Goal: Information Seeking & Learning: Find specific fact

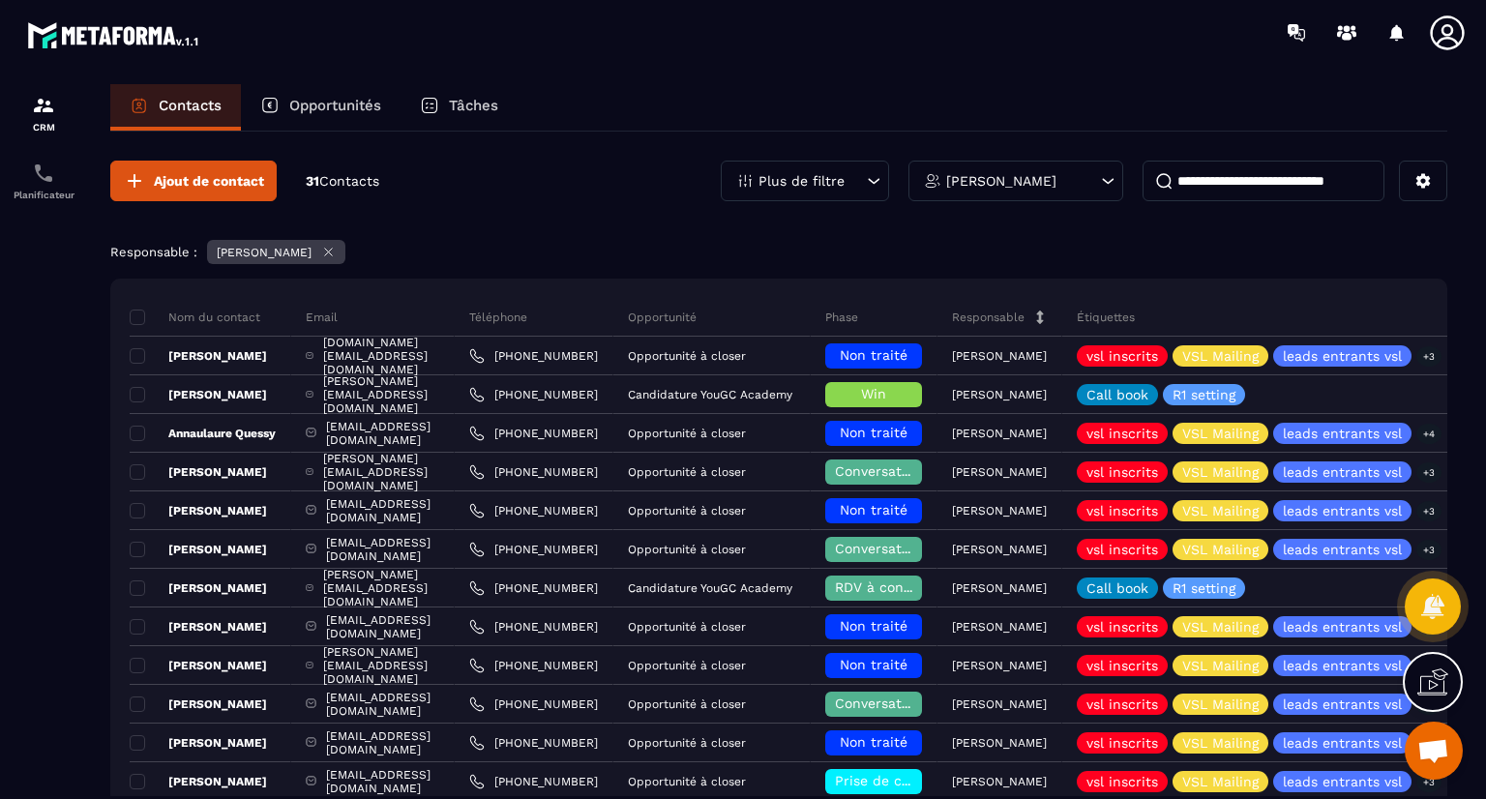
scroll to position [147, 0]
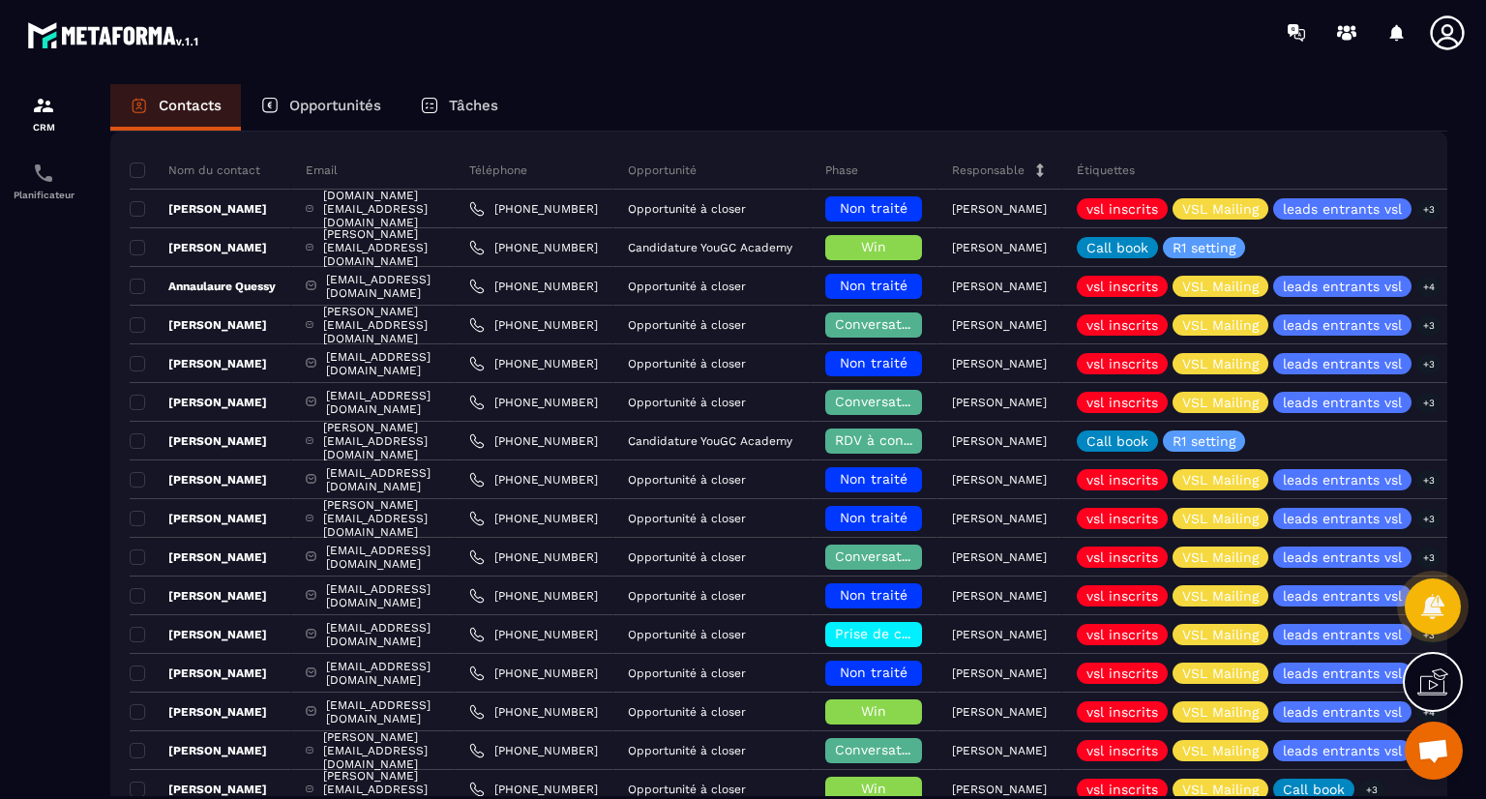
click at [1187, 133] on div "Nom du contact Email Téléphone Opportunité Phase Responsable Étiquettes Liste D…" at bounding box center [778, 780] width 1337 height 1296
drag, startPoint x: 103, startPoint y: 733, endPoint x: 151, endPoint y: 117, distance: 618.0
click at [151, 117] on div "Contacts Opportunités Tâches Ajout de contact 31 Contacts Plus de filtre [PERSO…" at bounding box center [778, 459] width 1375 height 751
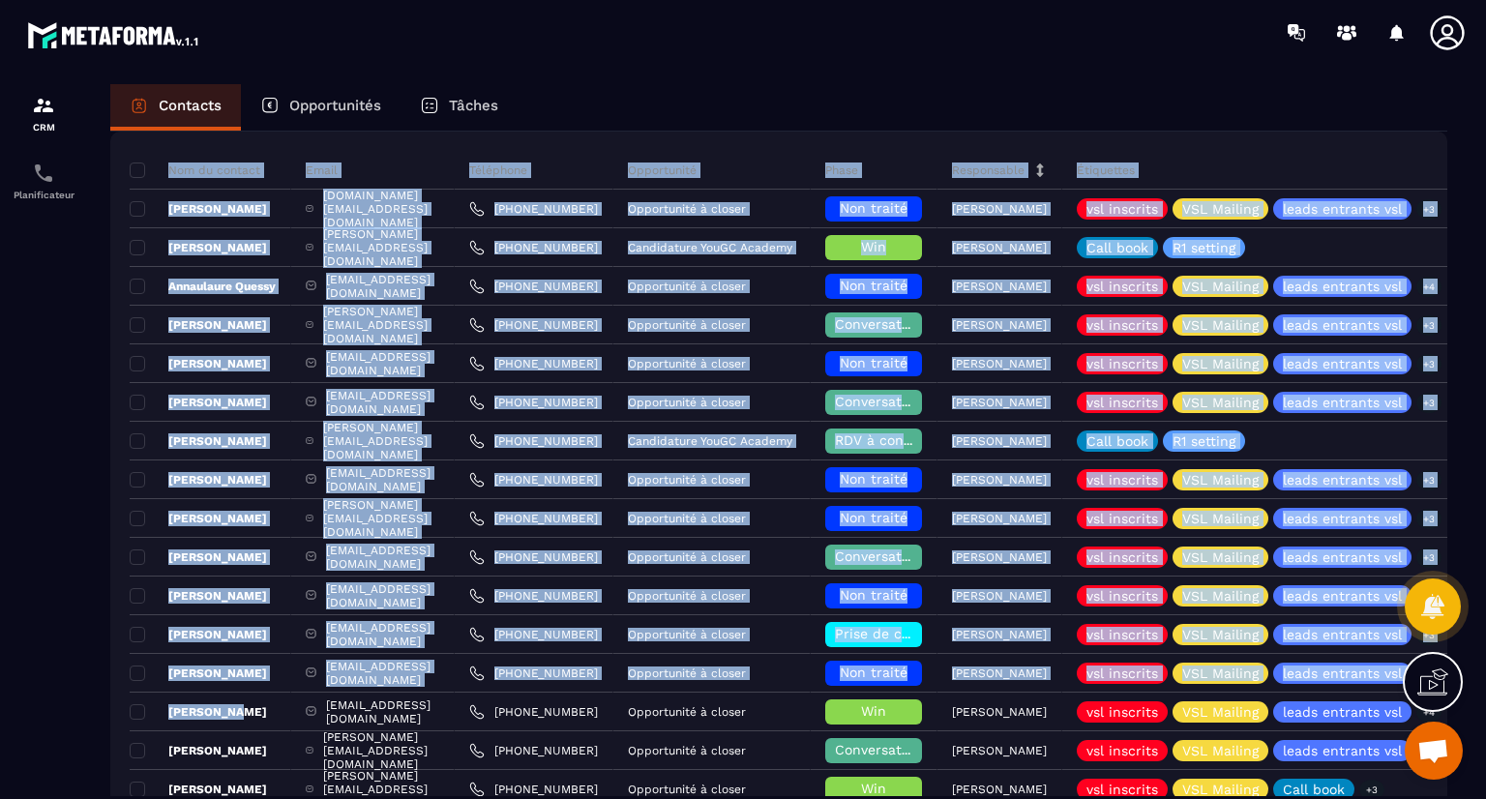
scroll to position [0, 0]
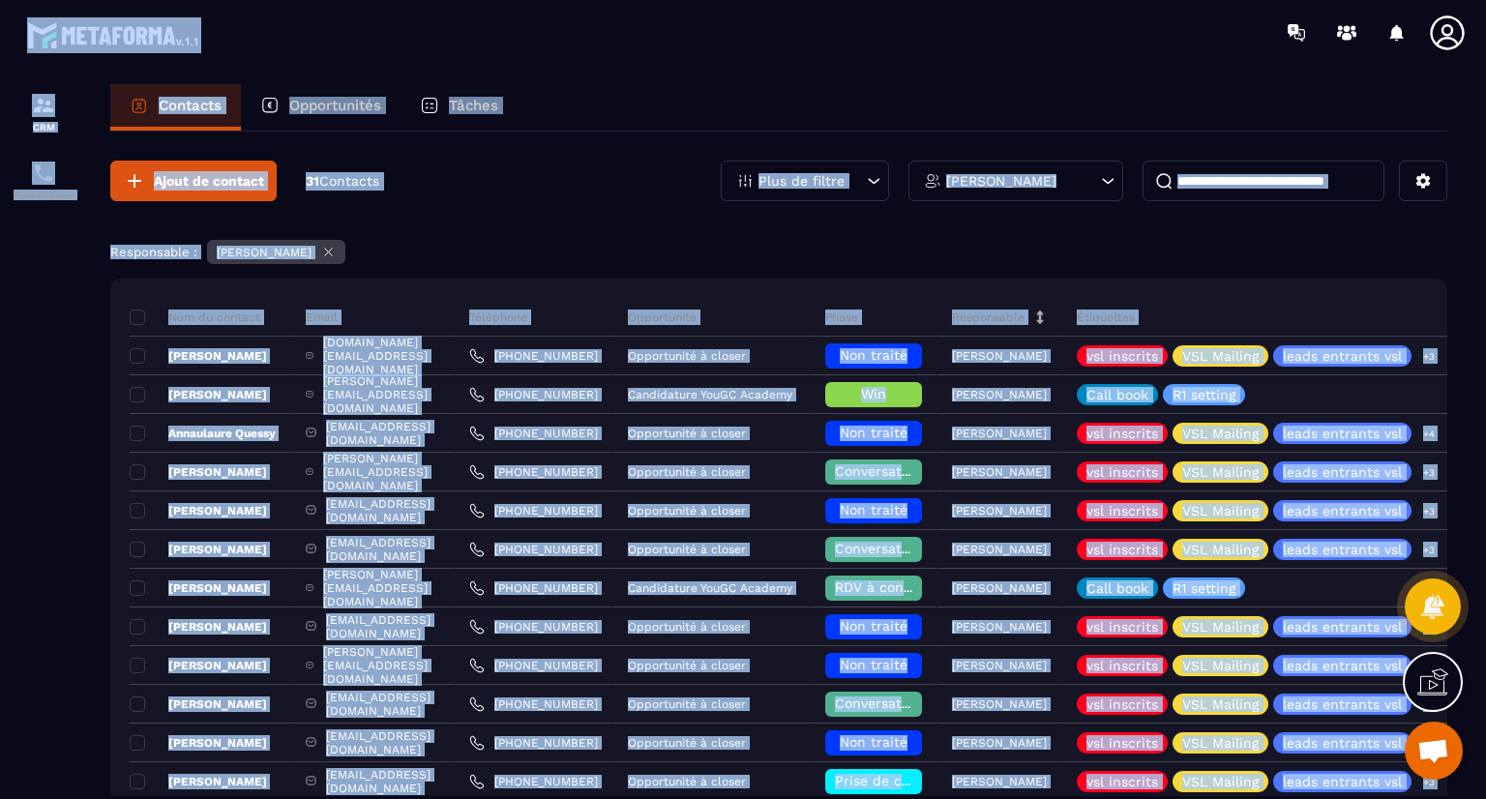
drag, startPoint x: 294, startPoint y: 477, endPoint x: 344, endPoint y: 29, distance: 450.6
click at [344, 29] on main "CRM Planificateur Contacts Opportunités Tâches Ajout de contact 31 Contacts Plu…" at bounding box center [743, 399] width 1486 height 799
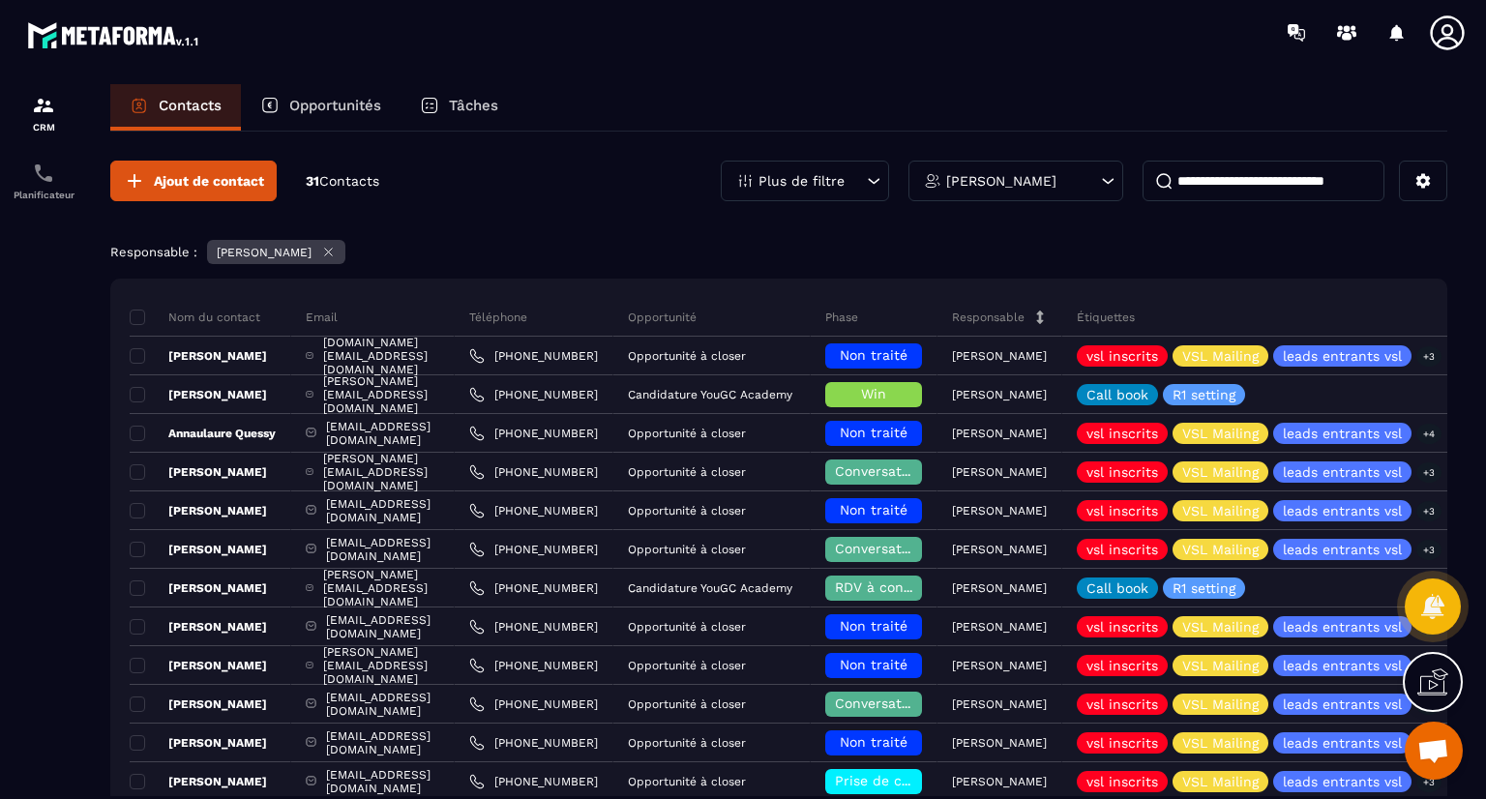
click at [1201, 183] on input at bounding box center [1263, 181] width 242 height 41
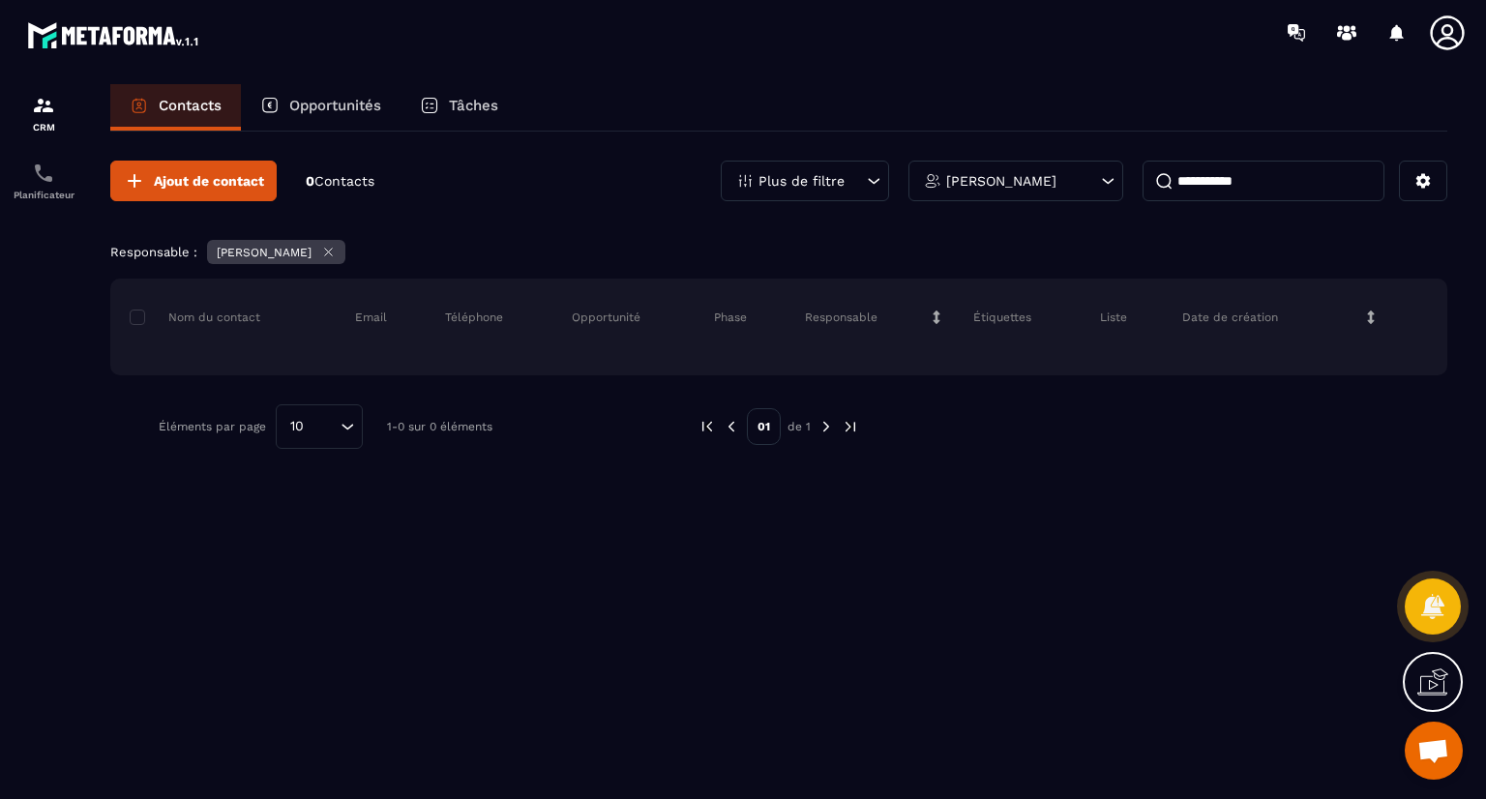
click at [1267, 189] on input "**********" at bounding box center [1263, 181] width 242 height 41
drag, startPoint x: 1216, startPoint y: 179, endPoint x: 1156, endPoint y: 186, distance: 60.3
click at [1156, 186] on input "**********" at bounding box center [1263, 181] width 242 height 41
type input "*****"
drag, startPoint x: 1226, startPoint y: 186, endPoint x: 1141, endPoint y: 191, distance: 85.3
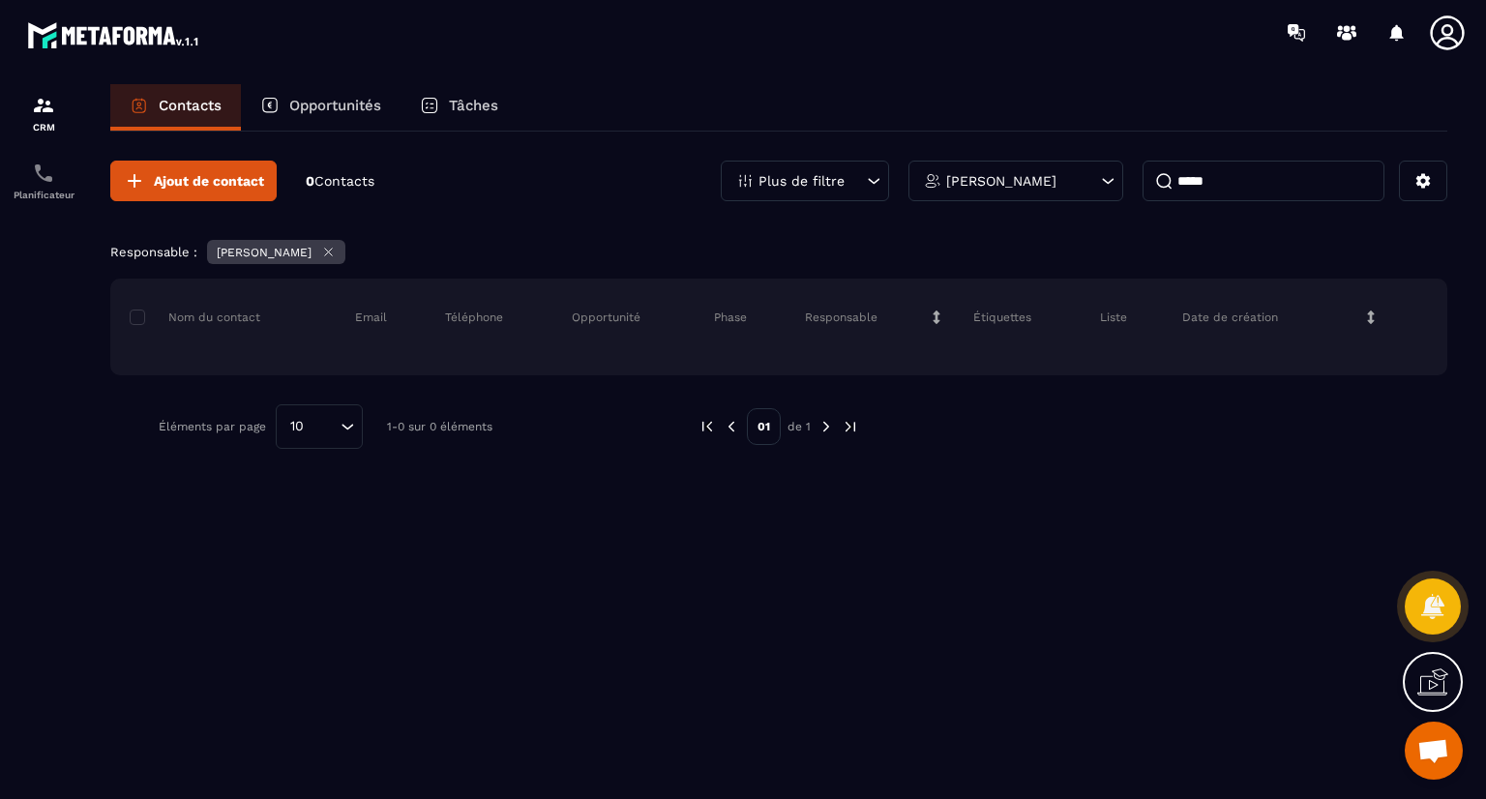
click at [1142, 191] on input "*****" at bounding box center [1263, 181] width 242 height 41
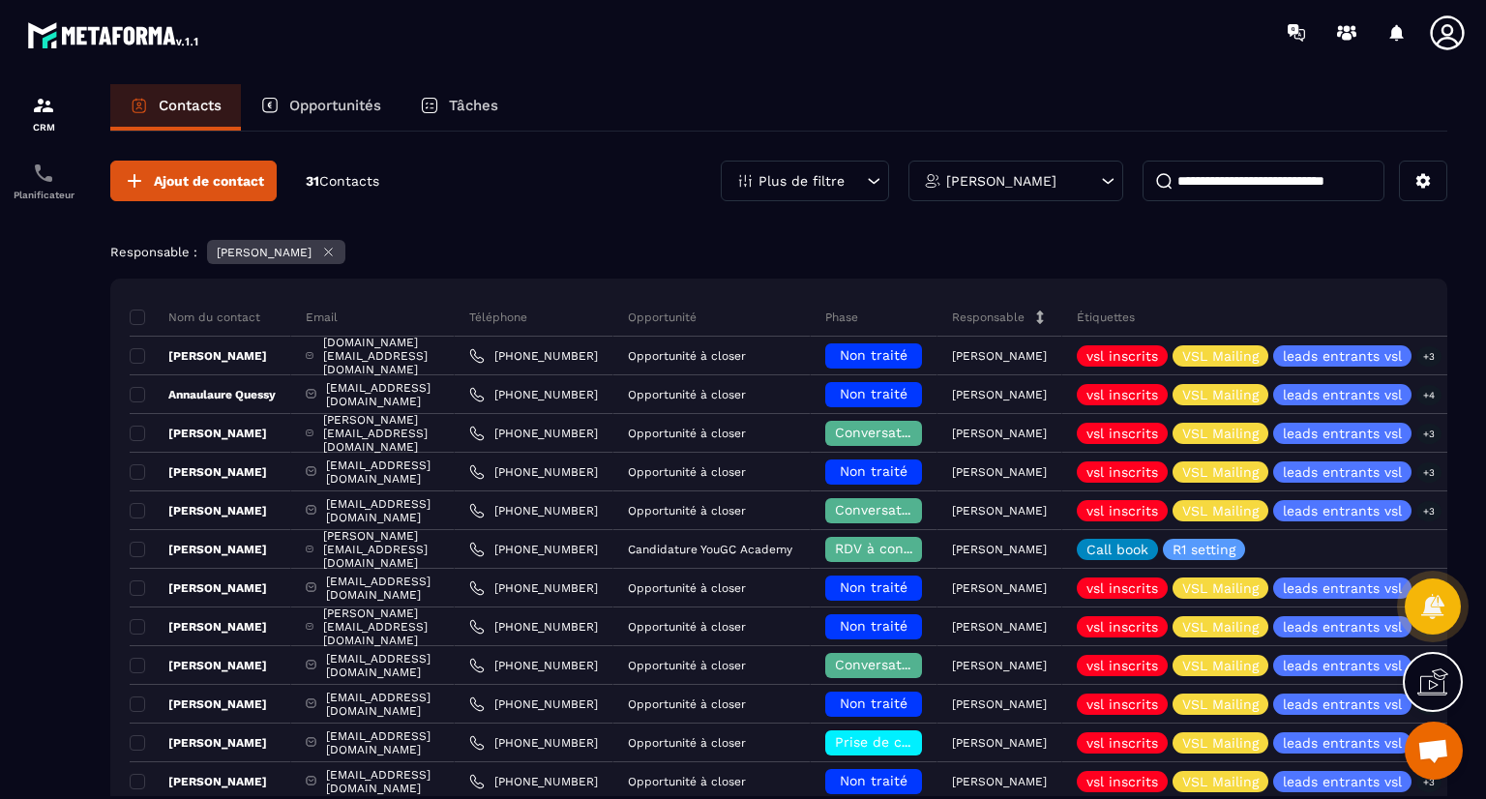
click at [970, 185] on p "[PERSON_NAME]" at bounding box center [1001, 181] width 110 height 14
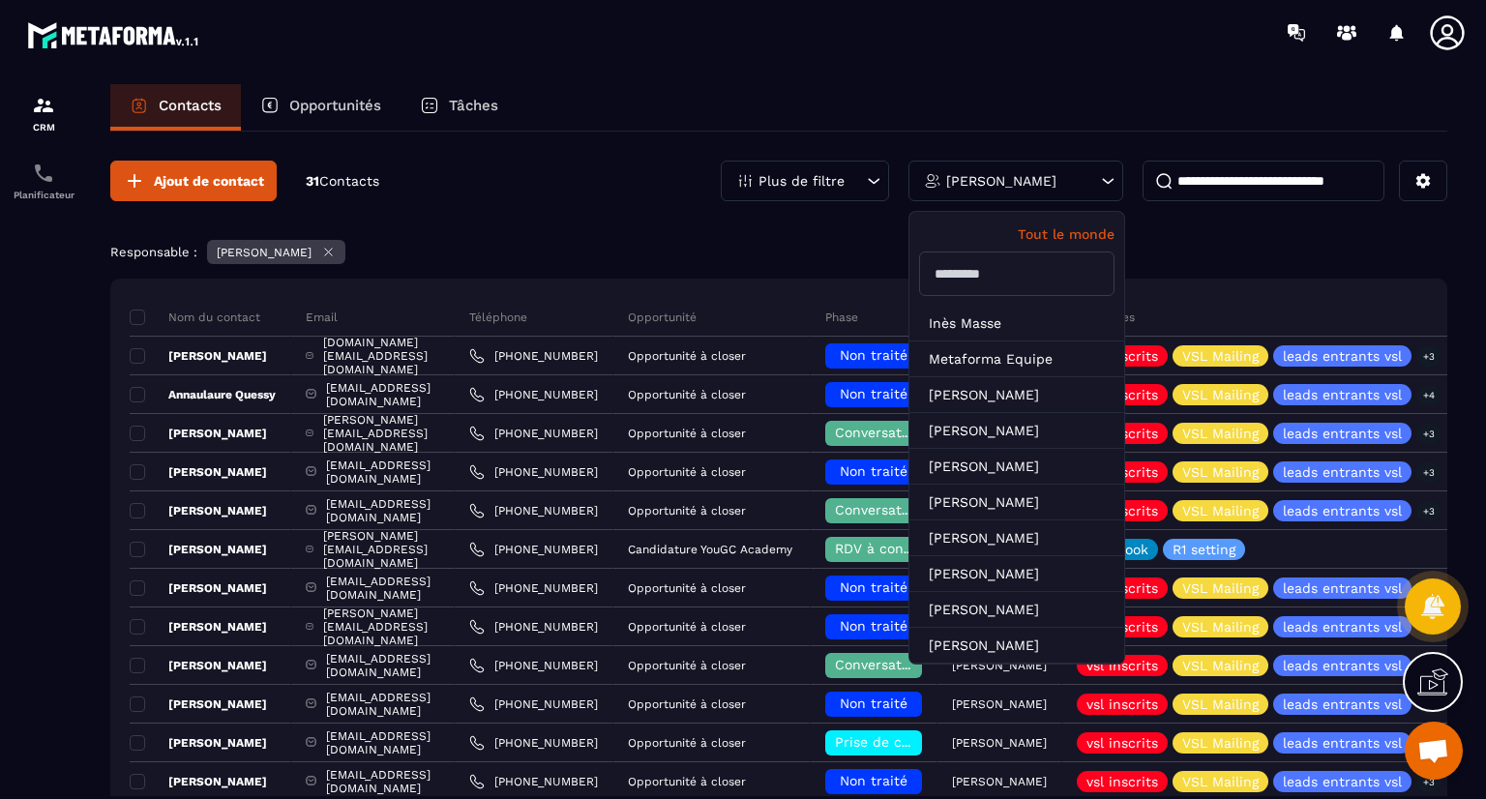
click at [1075, 232] on p "Tout le monde" at bounding box center [1016, 233] width 195 height 15
click at [1250, 177] on input at bounding box center [1263, 181] width 242 height 41
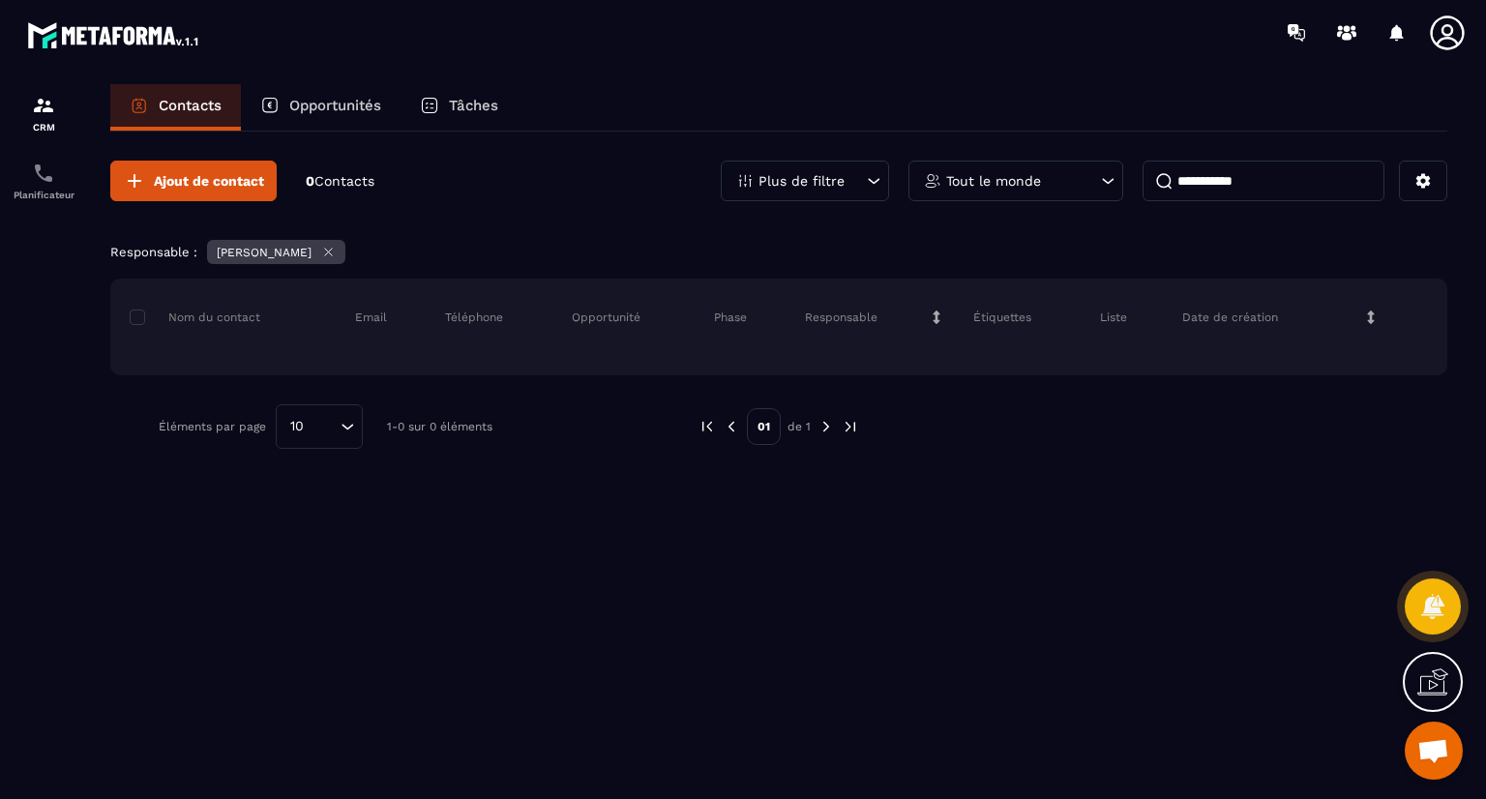
drag, startPoint x: 1250, startPoint y: 177, endPoint x: 1213, endPoint y: 183, distance: 37.2
click at [1213, 183] on input "**********" at bounding box center [1263, 181] width 242 height 41
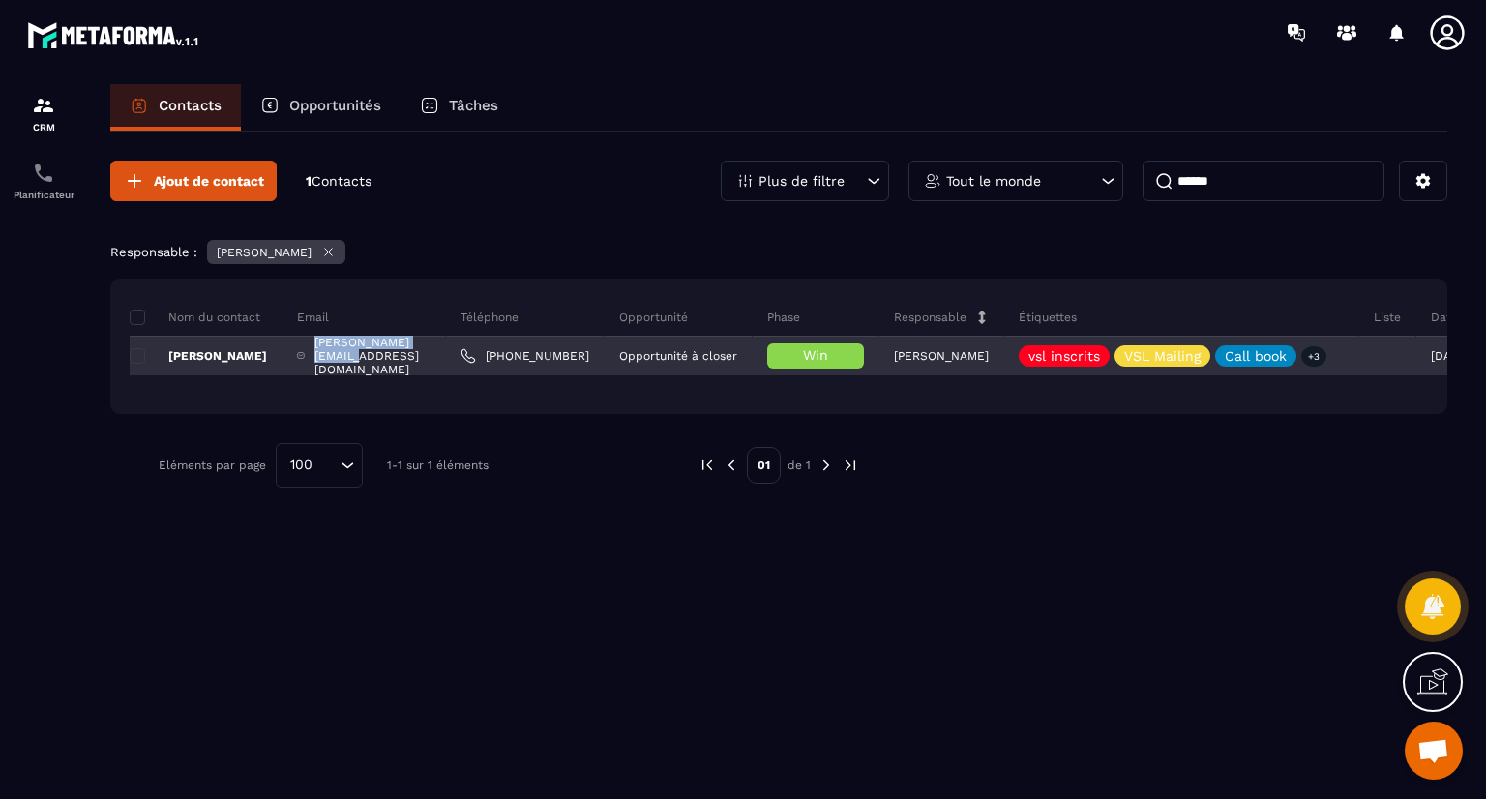
drag, startPoint x: 439, startPoint y: 357, endPoint x: 315, endPoint y: 352, distance: 123.9
click at [315, 352] on div "[PERSON_NAME][EMAIL_ADDRESS][DOMAIN_NAME]" at bounding box center [363, 356] width 163 height 39
click at [330, 362] on div "[PERSON_NAME][EMAIL_ADDRESS][DOMAIN_NAME]" at bounding box center [363, 356] width 163 height 39
click at [429, 353] on div "[PERSON_NAME][EMAIL_ADDRESS][DOMAIN_NAME]" at bounding box center [363, 356] width 163 height 39
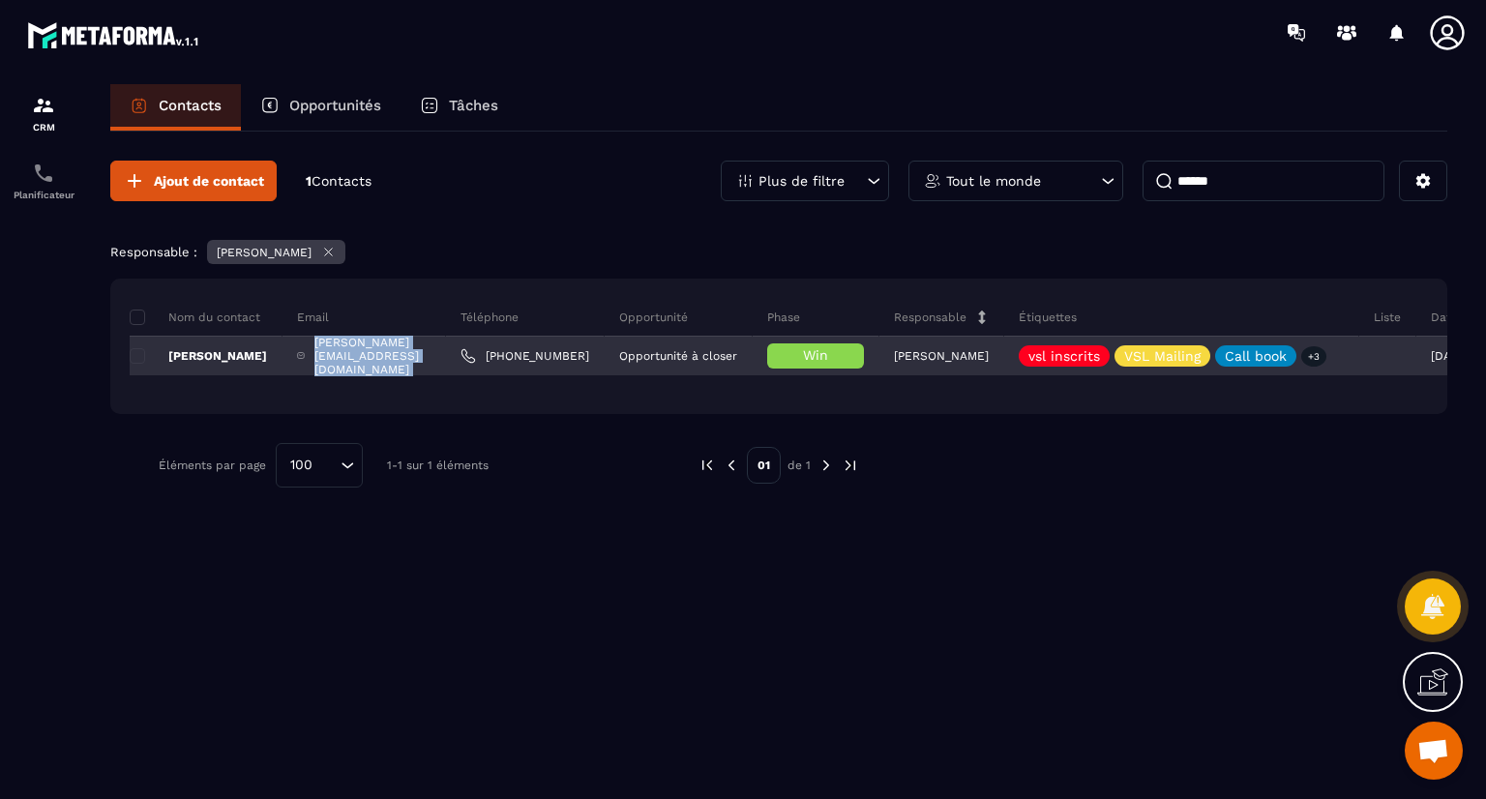
click at [429, 353] on div "[PERSON_NAME][EMAIL_ADDRESS][DOMAIN_NAME]" at bounding box center [363, 356] width 163 height 39
copy tr "[PERSON_NAME][EMAIL_ADDRESS][DOMAIN_NAME]"
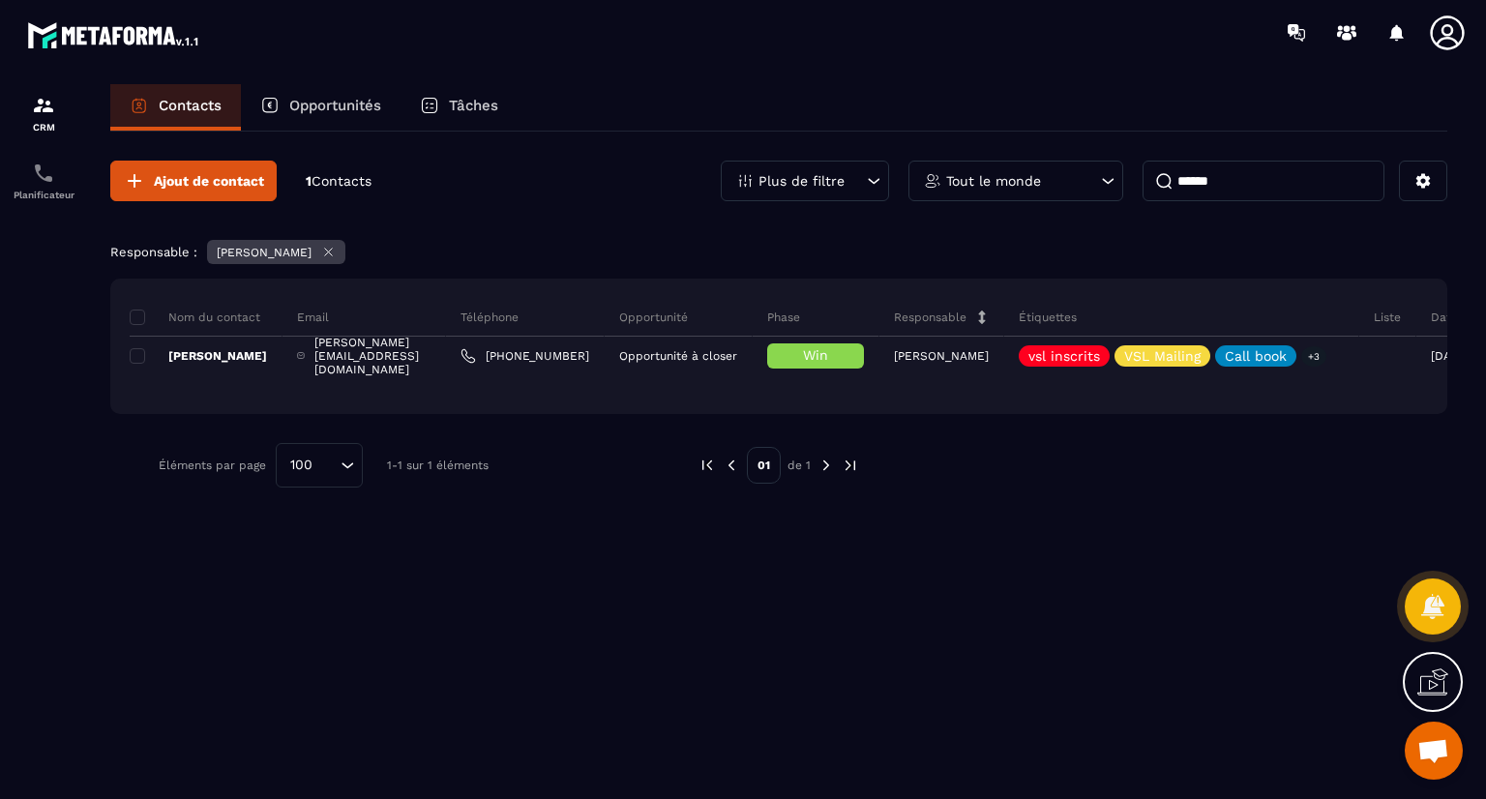
drag, startPoint x: 1221, startPoint y: 179, endPoint x: 1153, endPoint y: 183, distance: 67.8
click at [1153, 183] on input "*****" at bounding box center [1263, 181] width 242 height 41
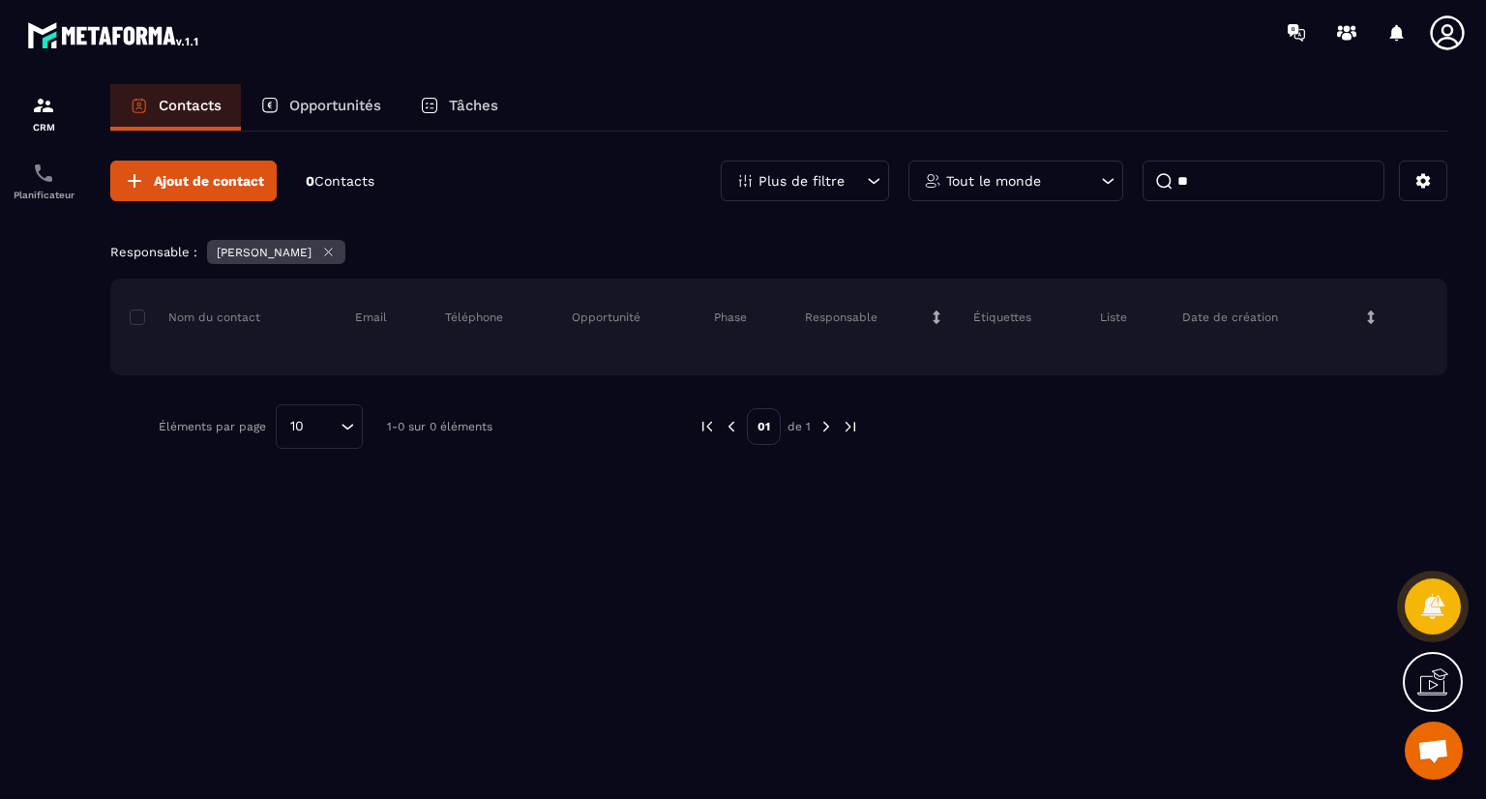
type input "*"
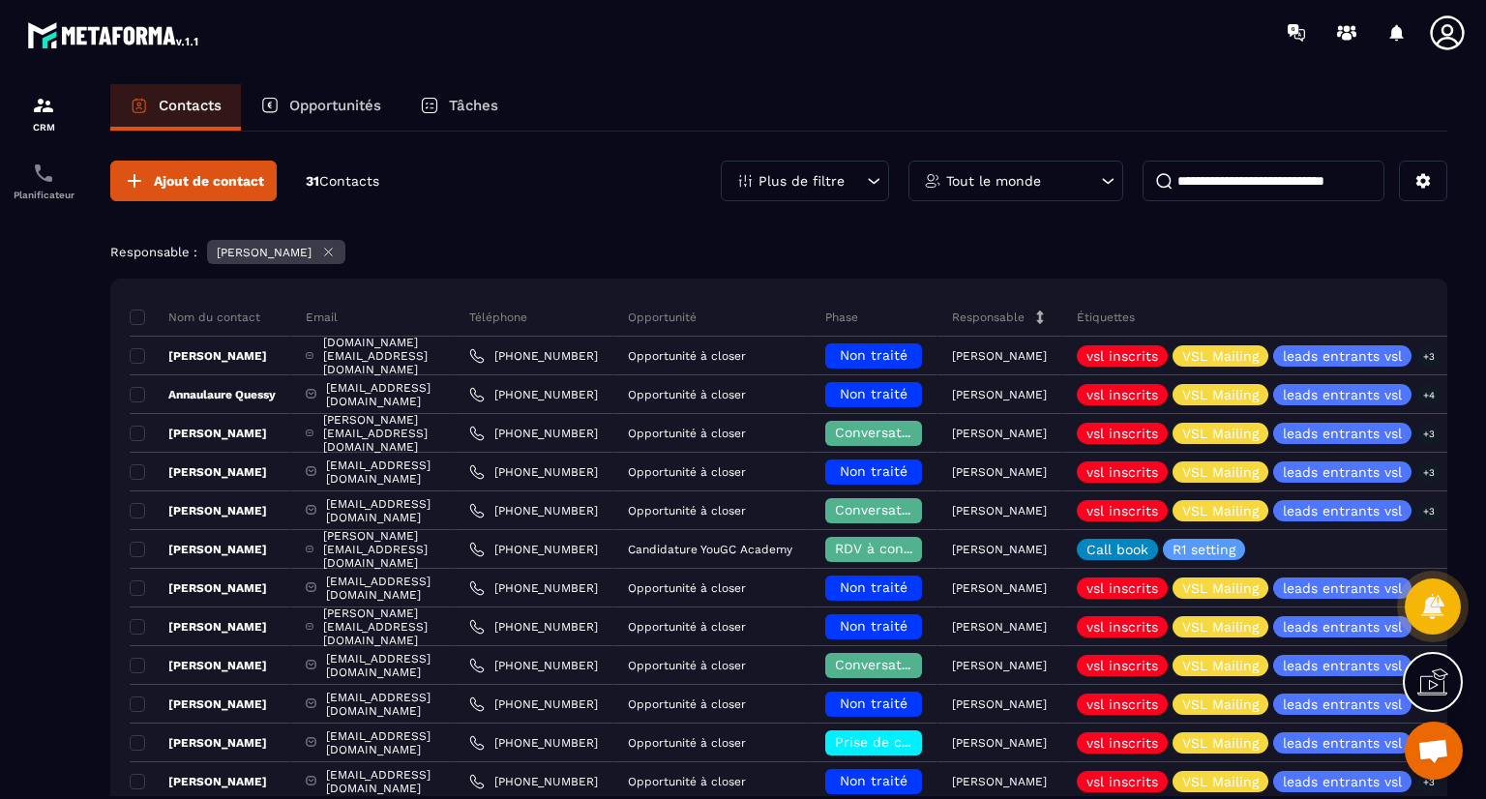
click at [1302, 301] on div "Étiquettes" at bounding box center [1303, 317] width 483 height 39
click at [1211, 186] on input at bounding box center [1263, 181] width 242 height 41
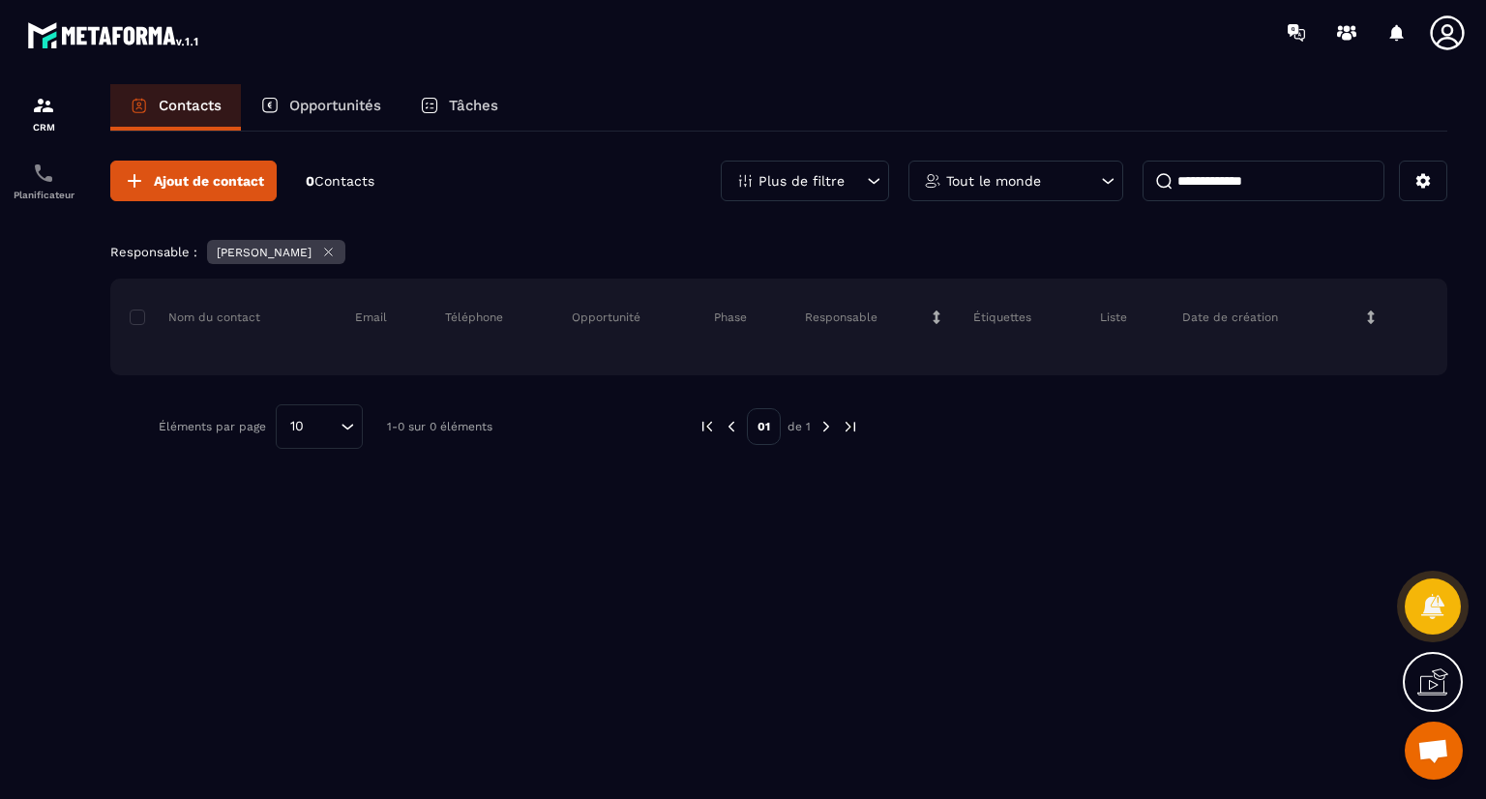
drag, startPoint x: 1275, startPoint y: 181, endPoint x: 1234, endPoint y: 181, distance: 40.6
click at [1234, 181] on input "**********" at bounding box center [1263, 181] width 242 height 41
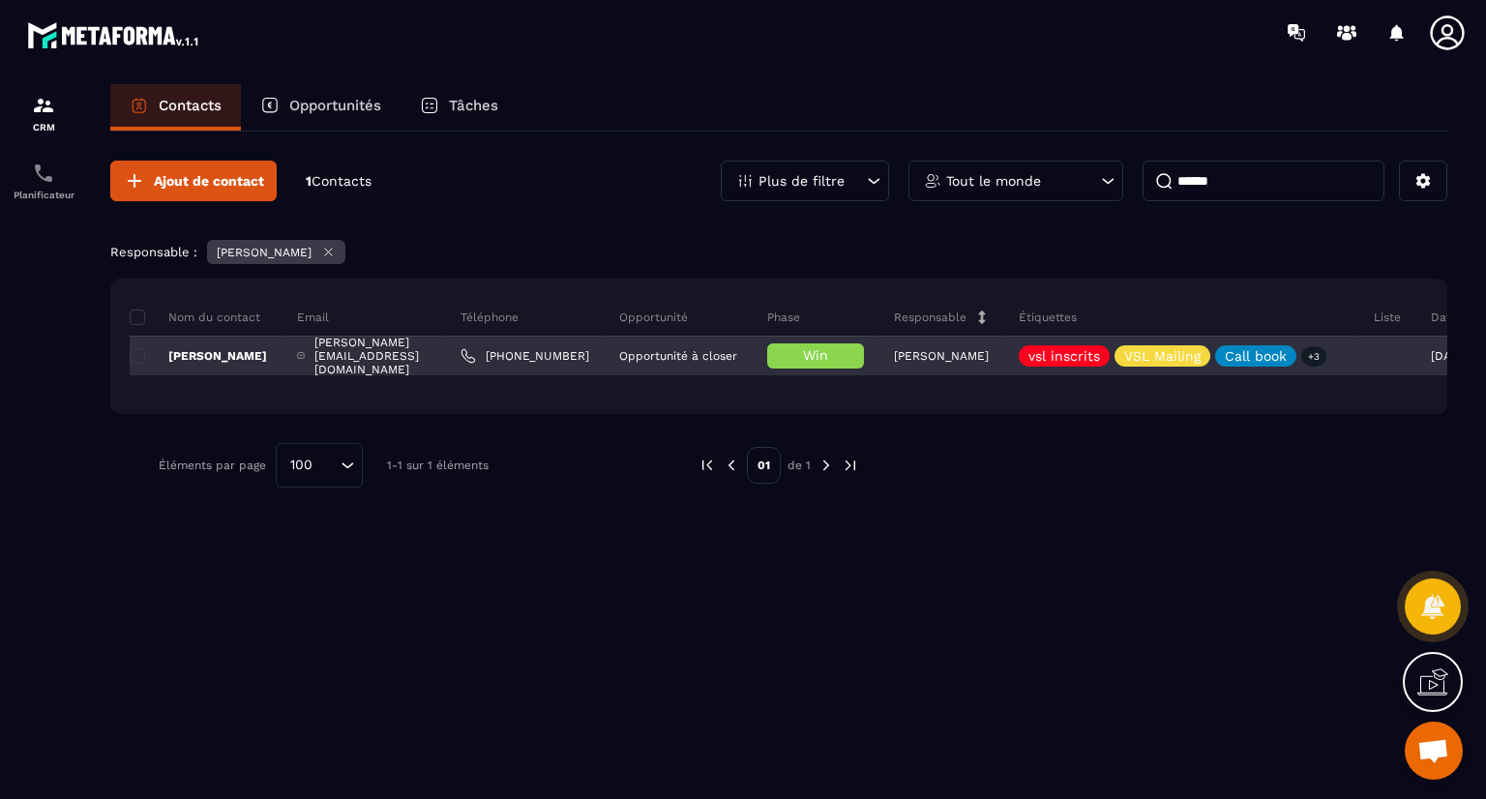
click at [398, 358] on div "[PERSON_NAME][EMAIL_ADDRESS][DOMAIN_NAME]" at bounding box center [363, 356] width 163 height 39
copy tr "[PERSON_NAME][EMAIL_ADDRESS][DOMAIN_NAME]"
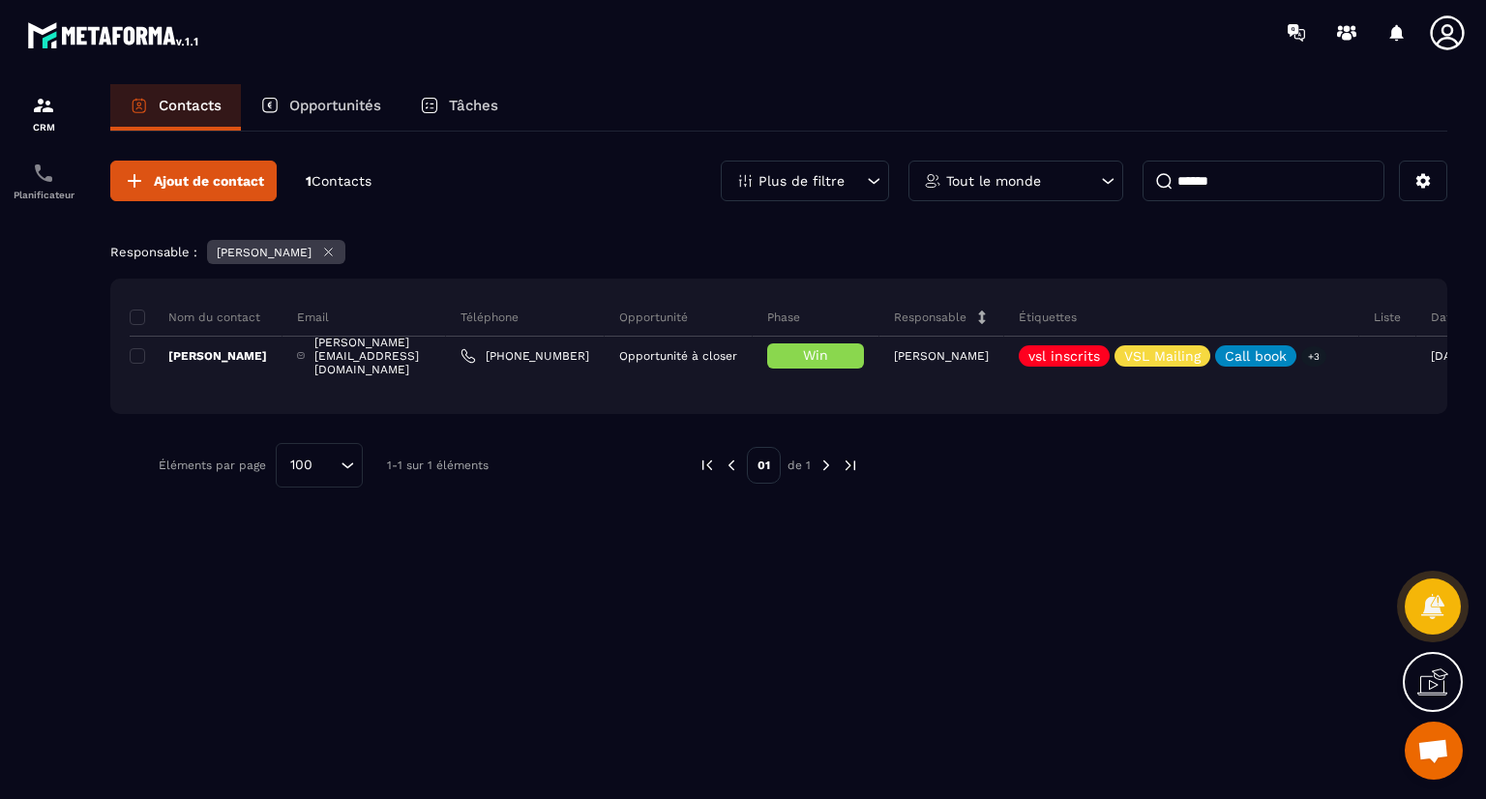
drag, startPoint x: 1225, startPoint y: 179, endPoint x: 1161, endPoint y: 168, distance: 65.7
click at [1161, 168] on input "*****" at bounding box center [1263, 181] width 242 height 41
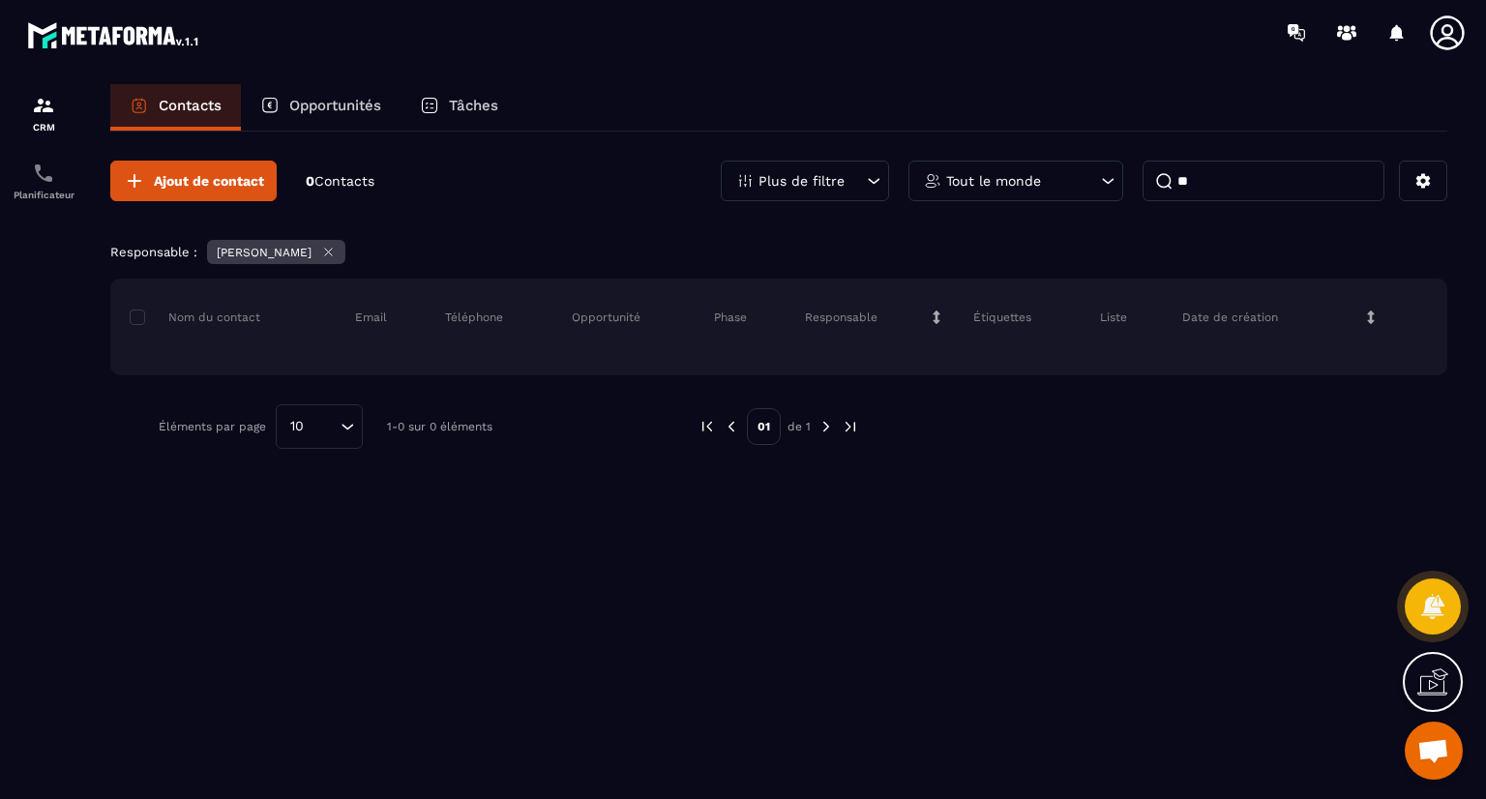
type input "*"
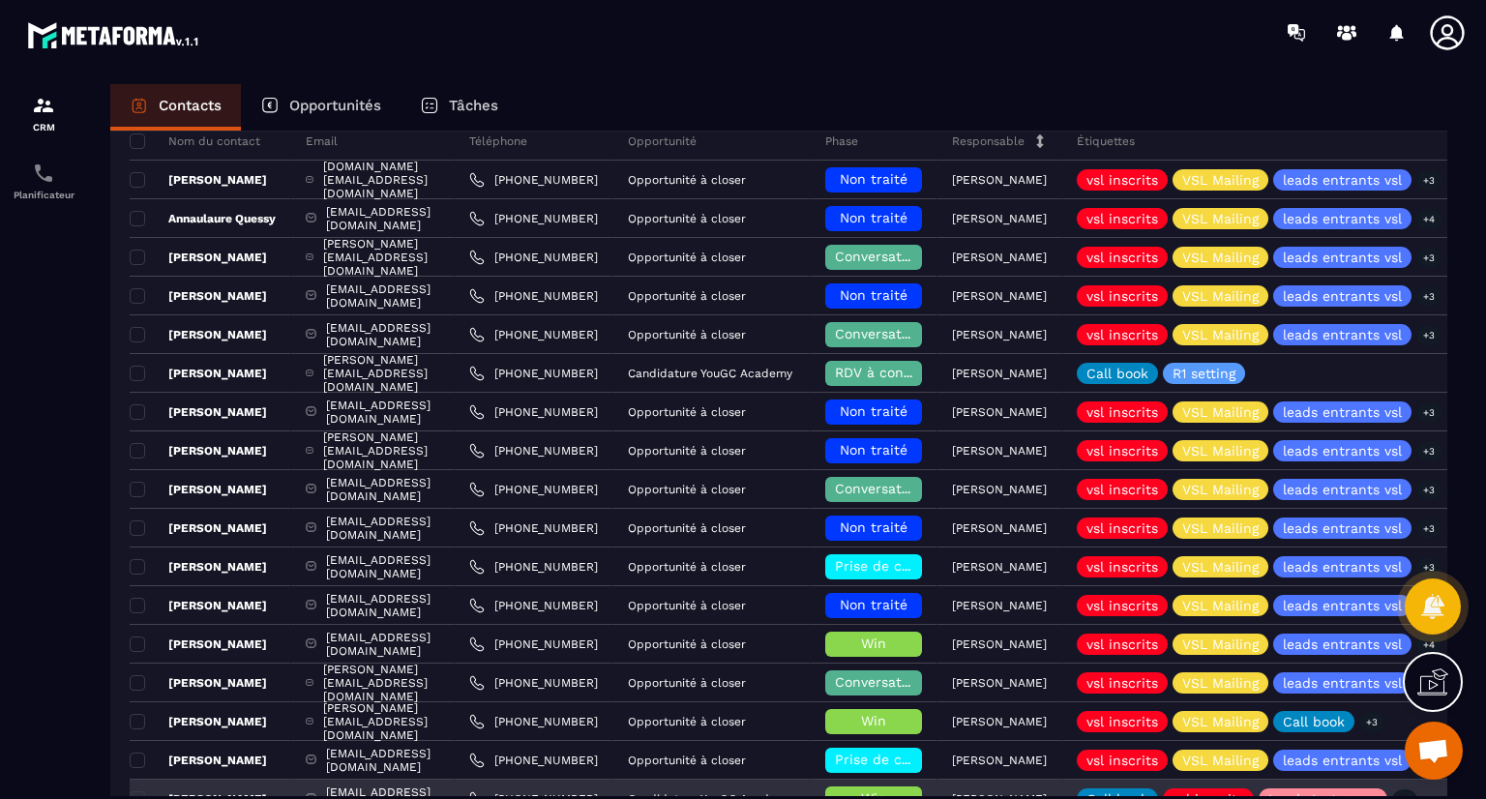
scroll to position [202, 0]
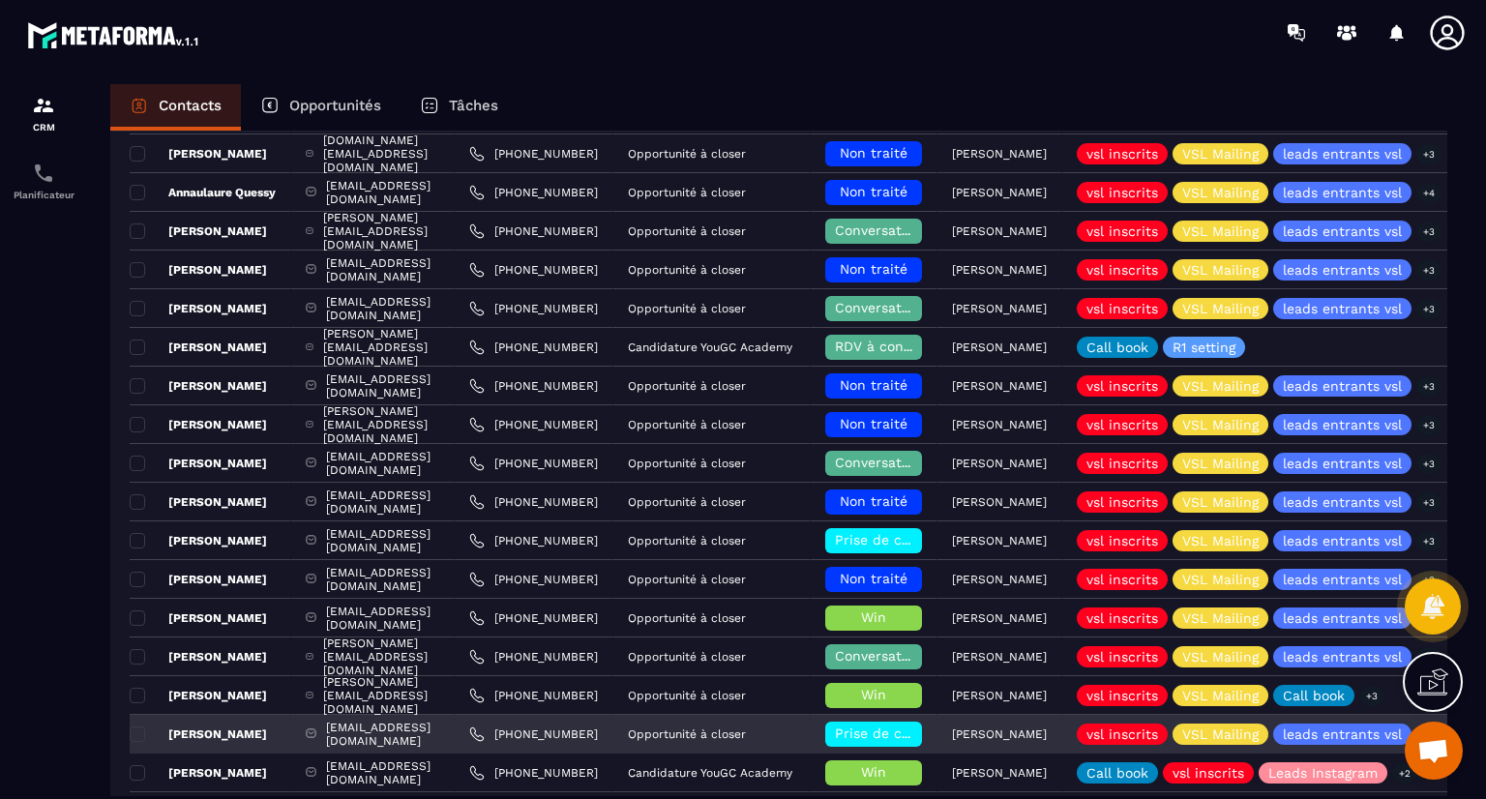
drag, startPoint x: 388, startPoint y: 291, endPoint x: 279, endPoint y: 722, distance: 444.1
click at [279, 722] on div "Nom du contact Email Téléphone Opportunité Phase Responsable Étiquettes Liste D…" at bounding box center [778, 724] width 1337 height 1296
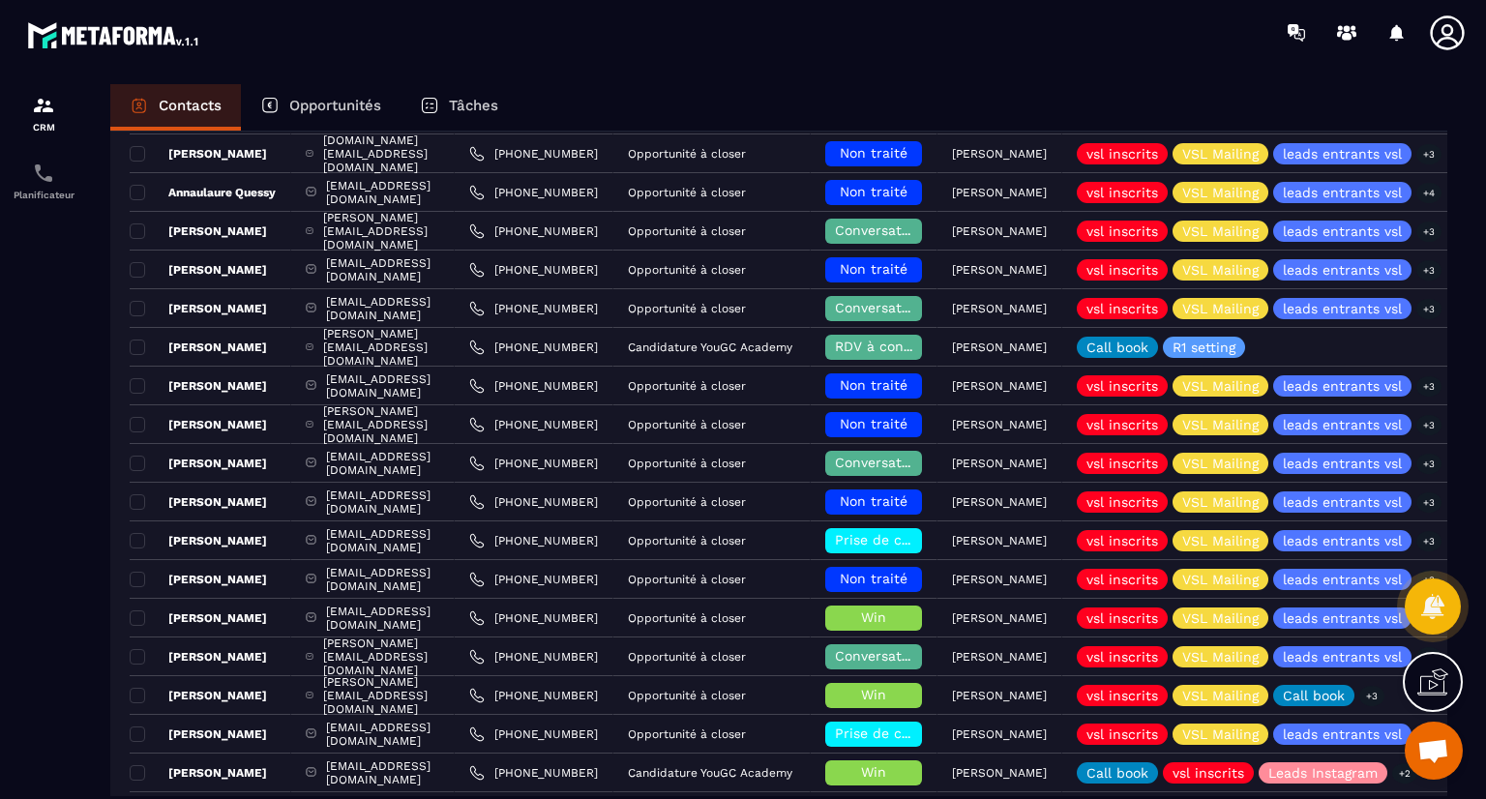
click at [0, 607] on div at bounding box center [43, 459] width 87 height 789
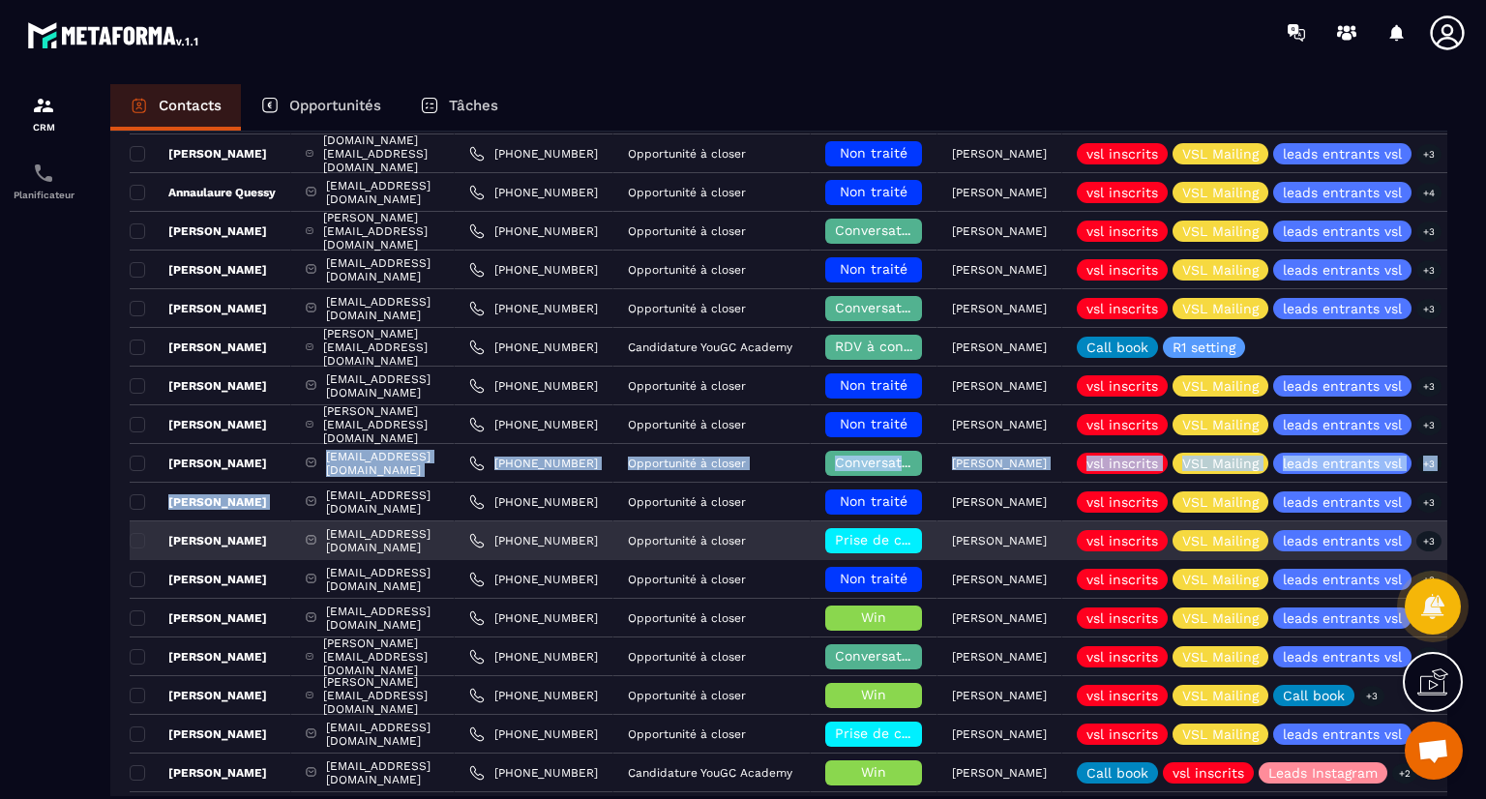
drag, startPoint x: 310, startPoint y: 454, endPoint x: 294, endPoint y: 533, distance: 80.8
click at [294, 533] on tbody "Nom du contact Email Téléphone Opportunité Phase Responsable Étiquettes Liste D…" at bounding box center [1108, 715] width 1956 height 1238
click at [291, 538] on div "[PERSON_NAME]" at bounding box center [211, 540] width 162 height 39
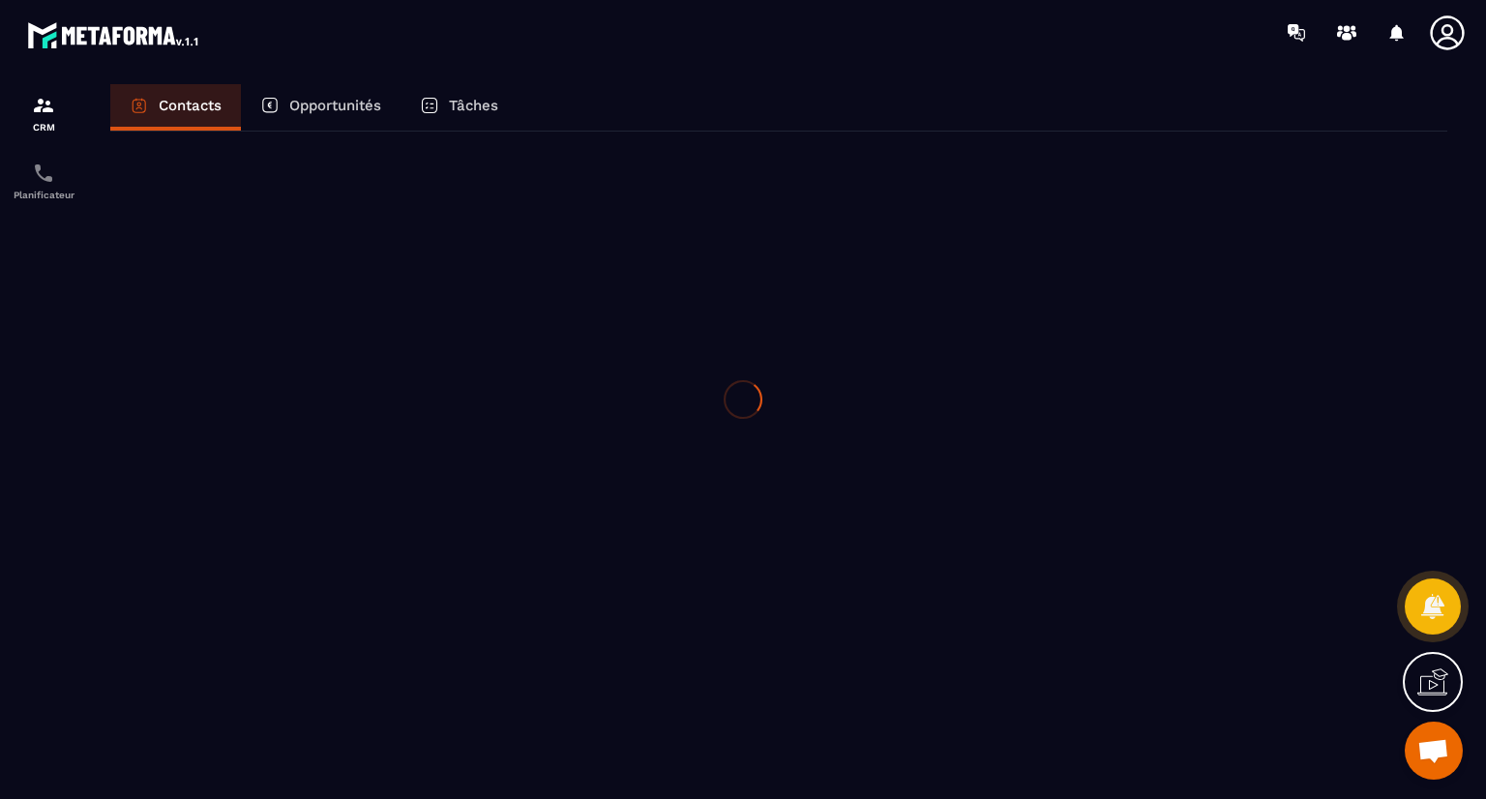
scroll to position [0, 0]
